Goal: Navigation & Orientation: Find specific page/section

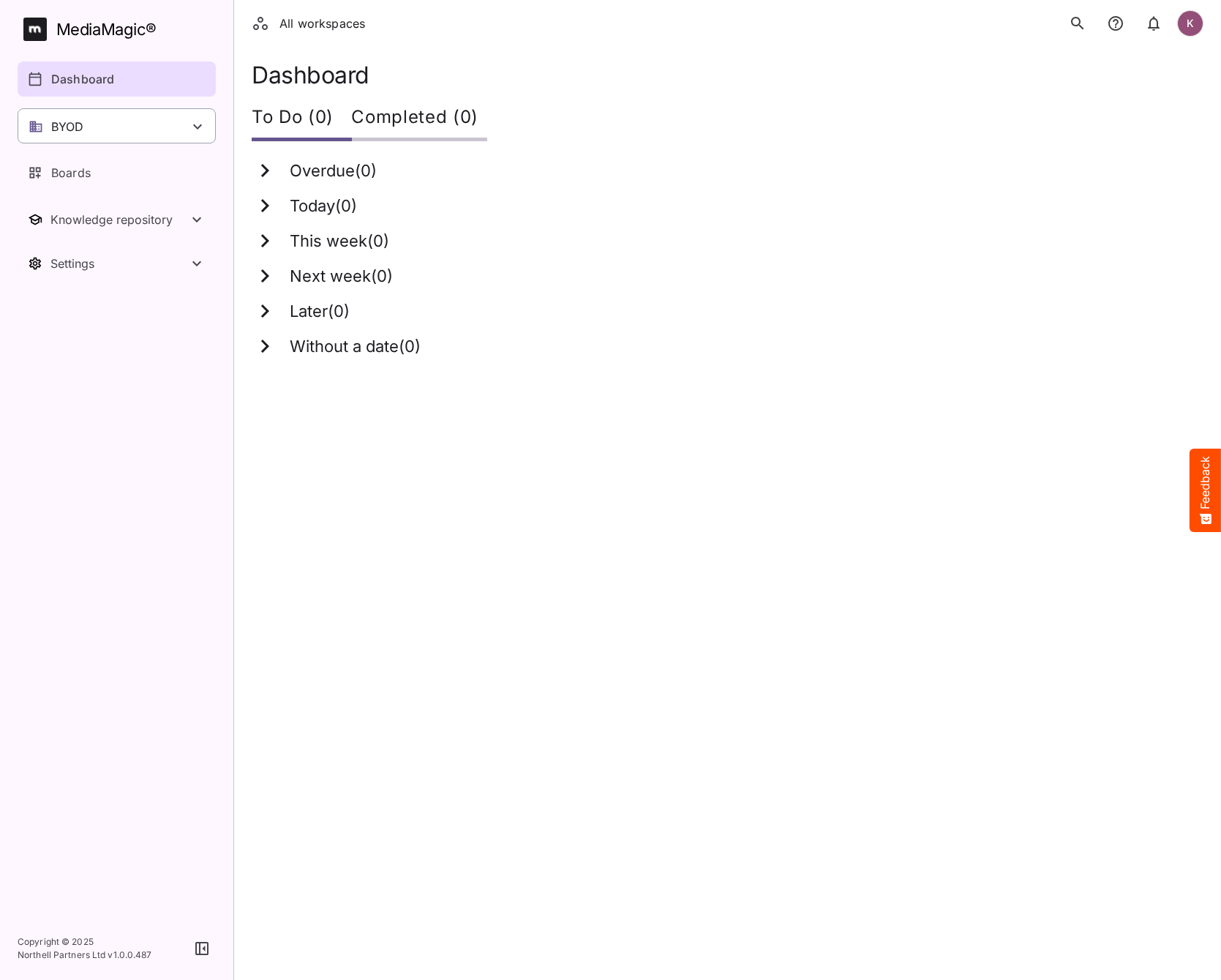
click at [76, 119] on p "BYOD" at bounding box center [68, 127] width 33 height 18
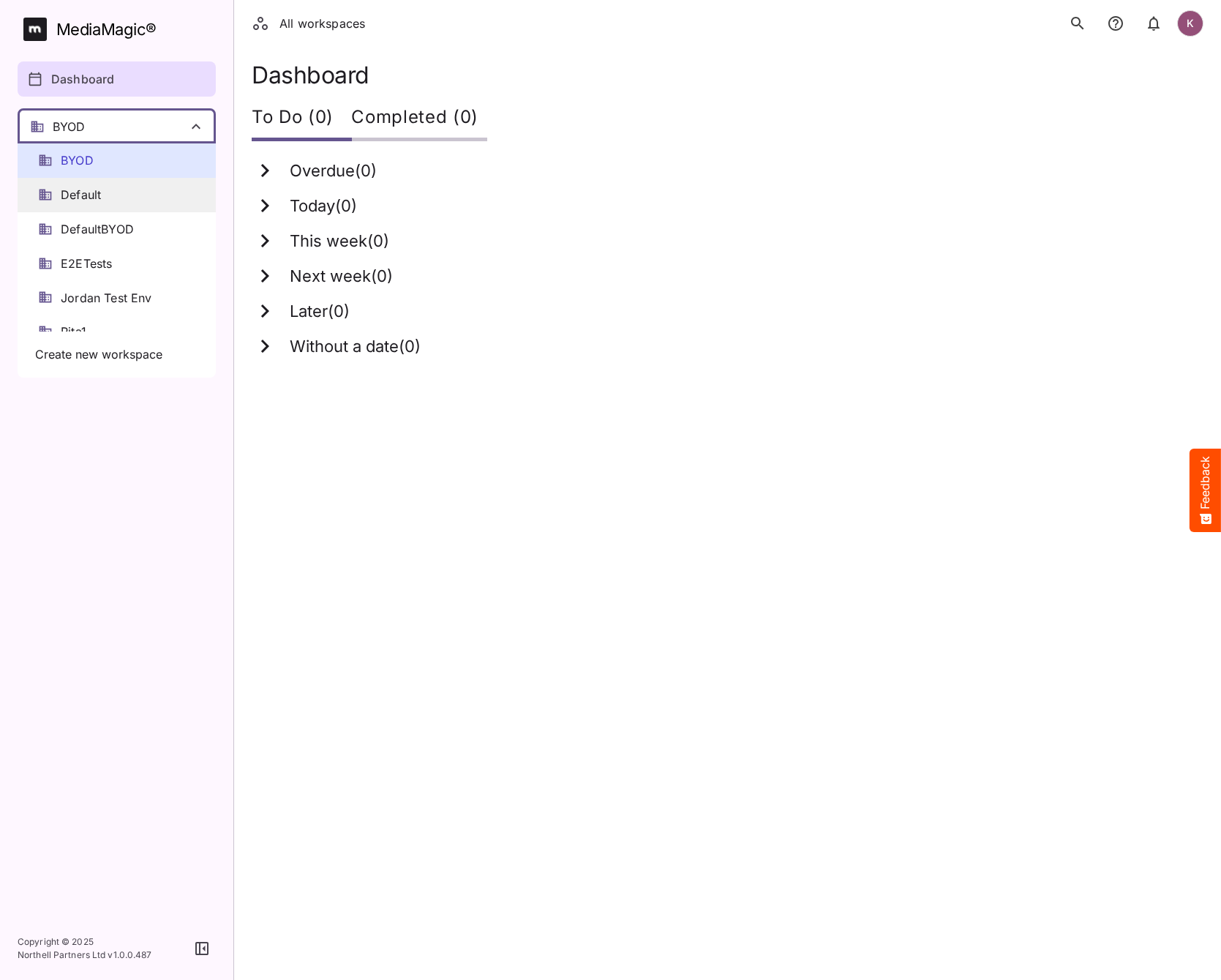
click at [85, 190] on span "Default" at bounding box center [80, 194] width 40 height 17
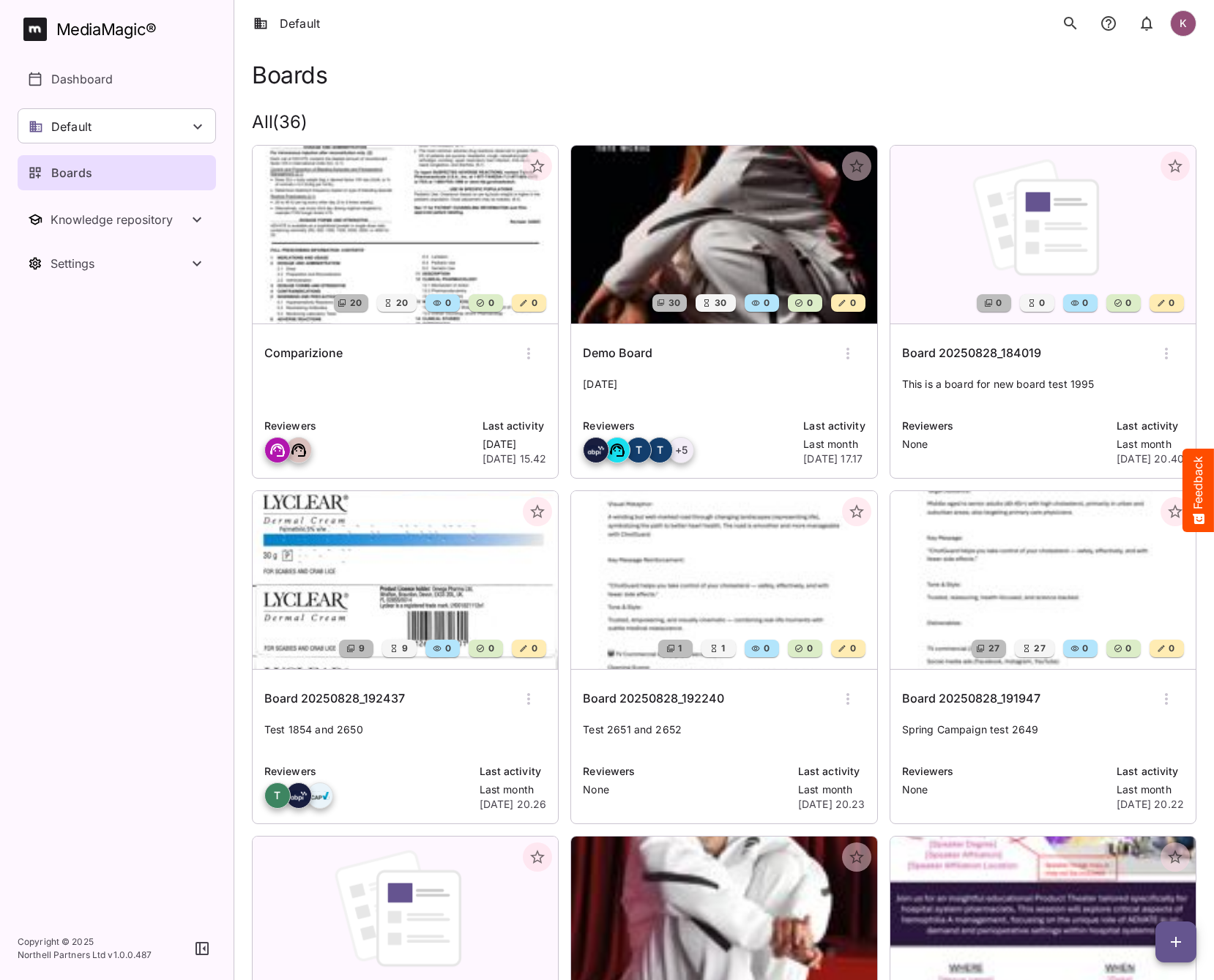
click at [154, 730] on nav "MediaMagic ® Dashboard Default BYOD Default DefaultBYOD E2ETests Jordan Test En…" at bounding box center [117, 458] width 234 height 917
click at [58, 682] on nav "MediaMagic ® Dashboard Default BYOD Default DefaultBYOD E2ETests Jordan Test En…" at bounding box center [117, 458] width 234 height 917
